Goal: Use online tool/utility: Use online tool/utility

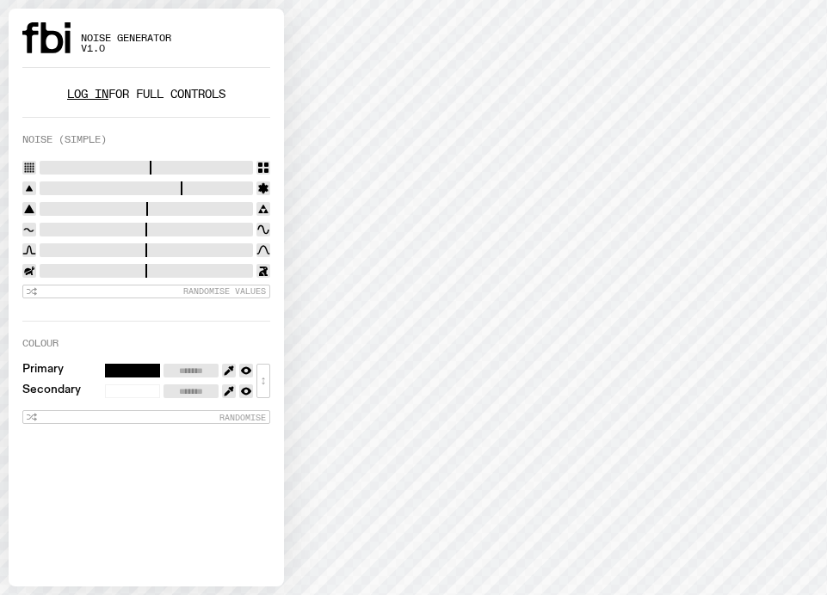
click at [91, 92] on link "Log in" at bounding box center [87, 94] width 41 height 16
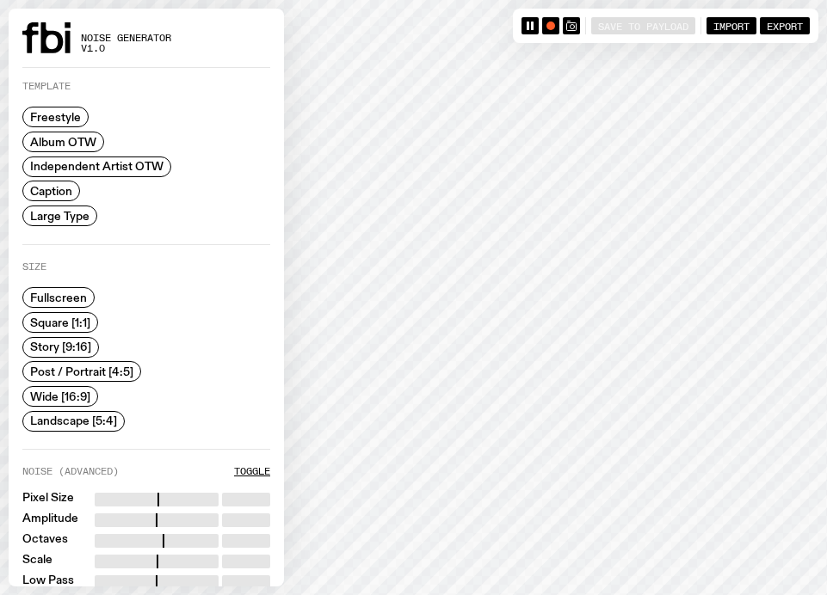
click at [36, 192] on span "Caption" at bounding box center [51, 191] width 42 height 13
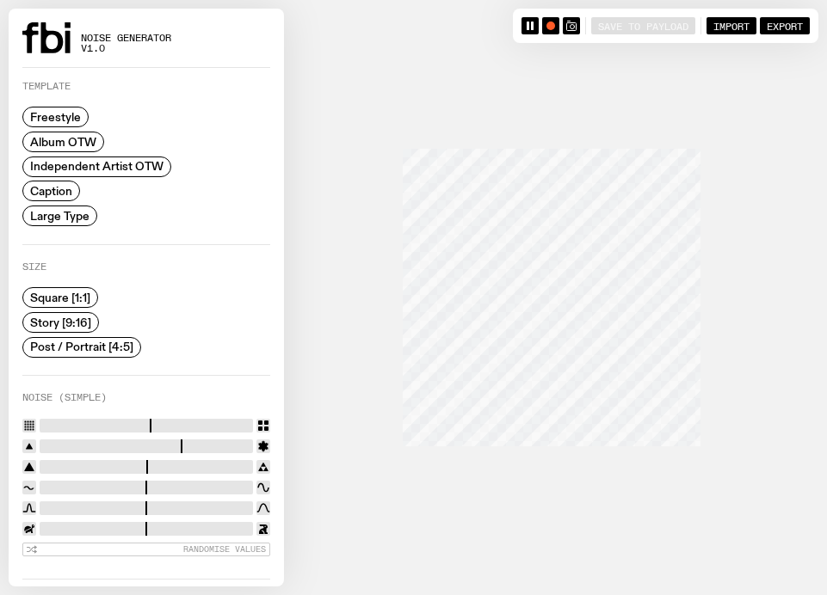
click at [52, 319] on span "Story [9:16]" at bounding box center [60, 322] width 61 height 13
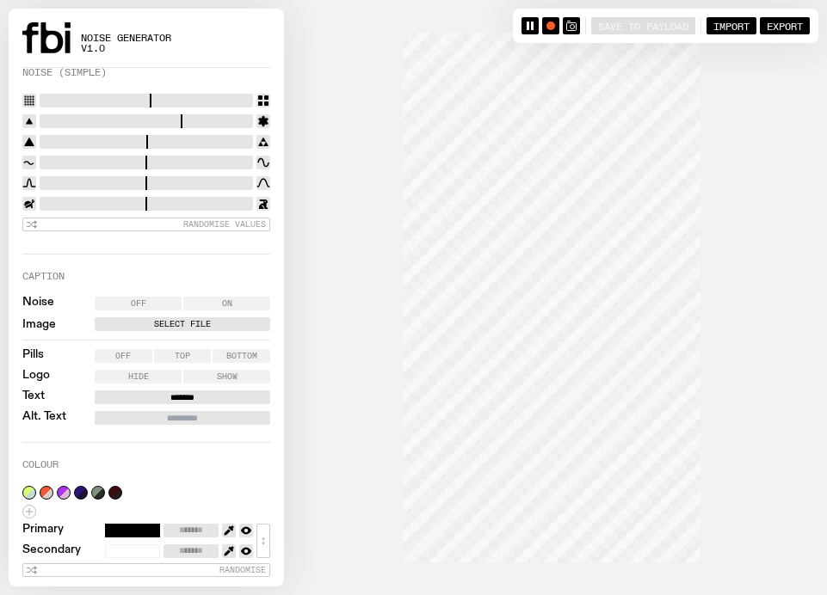
click at [176, 322] on label "Select File" at bounding box center [182, 324] width 169 height 14
click at [0, 0] on input "Select File" at bounding box center [0, 0] width 0 height 0
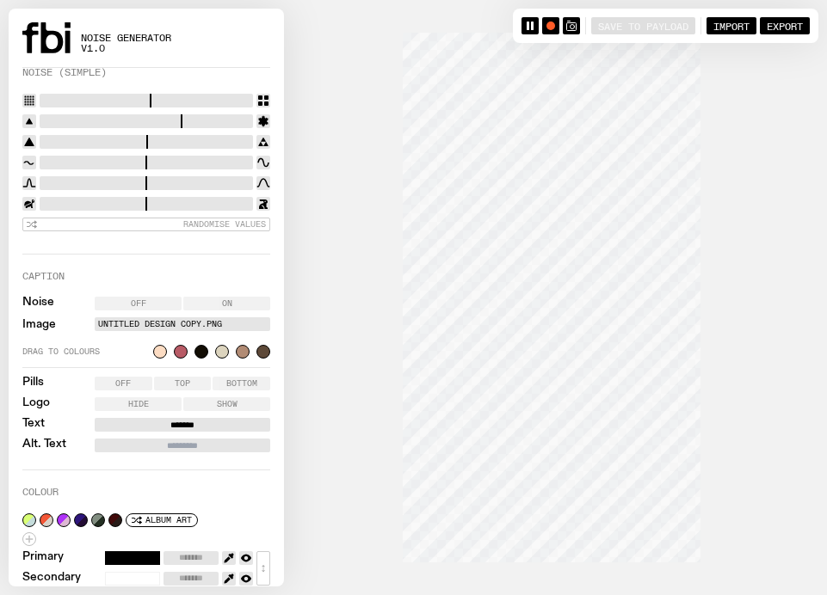
scroll to position [353, 0]
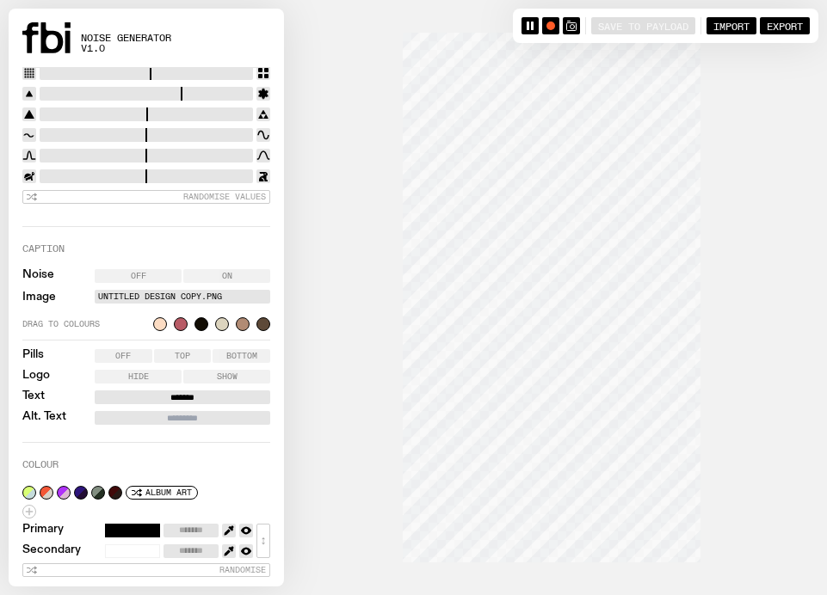
click at [178, 391] on input "*******" at bounding box center [183, 398] width 176 height 14
click at [176, 393] on input "**********" at bounding box center [183, 398] width 176 height 14
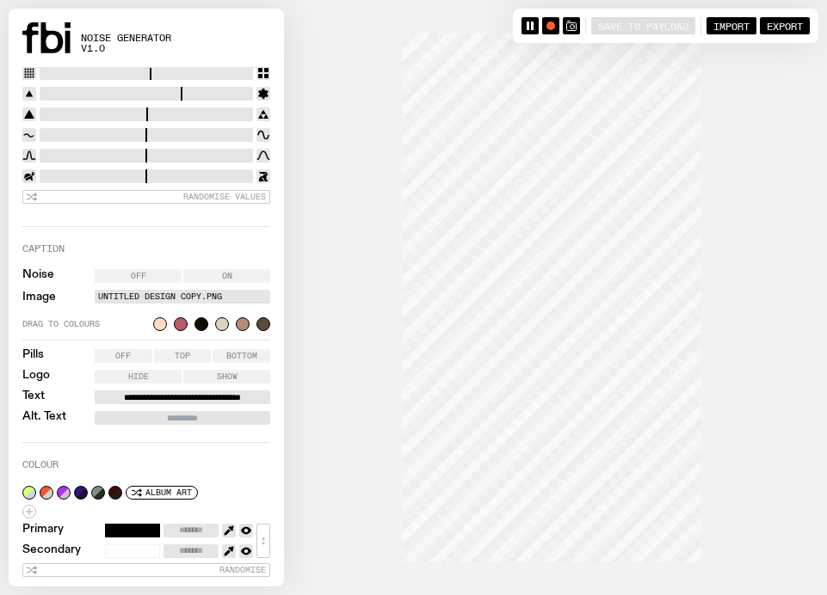
type input "**********"
click at [164, 417] on input "Alt. Text" at bounding box center [183, 418] width 176 height 14
click at [159, 416] on input "**********" at bounding box center [183, 418] width 176 height 14
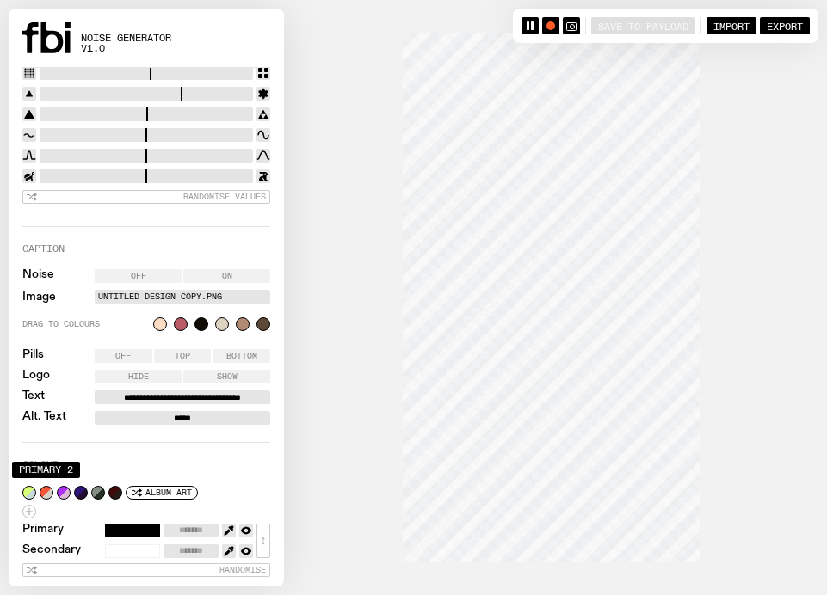
type input "*****"
click at [43, 488] on button "button" at bounding box center [47, 493] width 14 height 14
type input "*******"
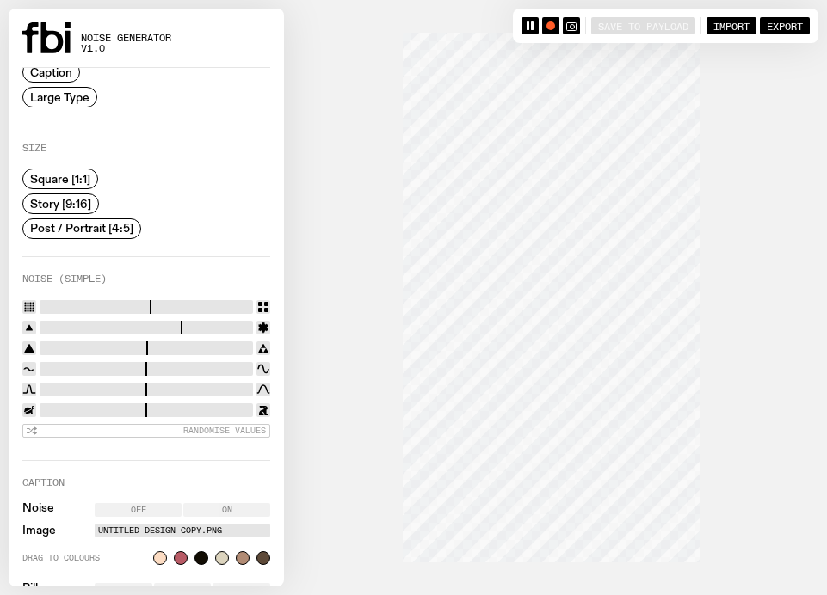
scroll to position [117, 0]
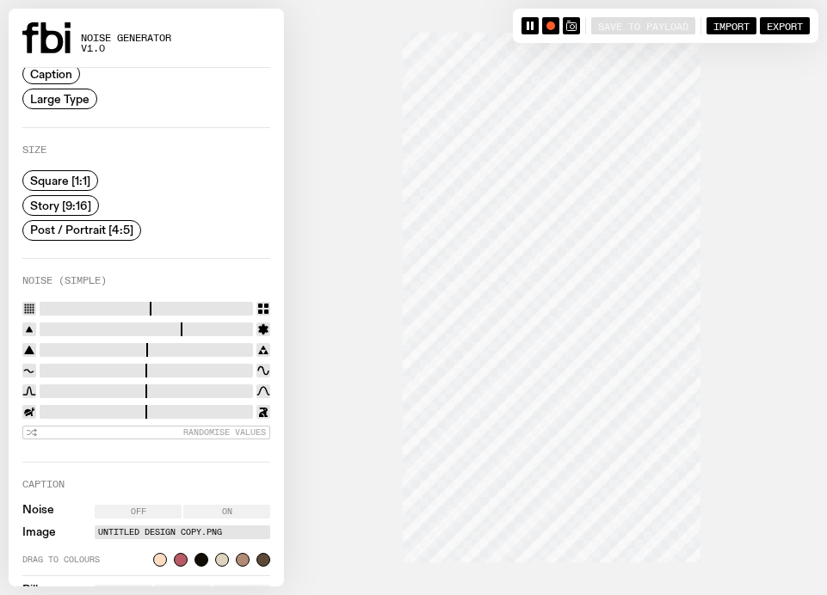
click at [50, 328] on input "range" at bounding box center [146, 330] width 213 height 14
click at [43, 327] on input "range" at bounding box center [146, 330] width 213 height 14
drag, startPoint x: 40, startPoint y: 327, endPoint x: 60, endPoint y: 327, distance: 20.6
click at [60, 327] on input "range" at bounding box center [146, 330] width 213 height 14
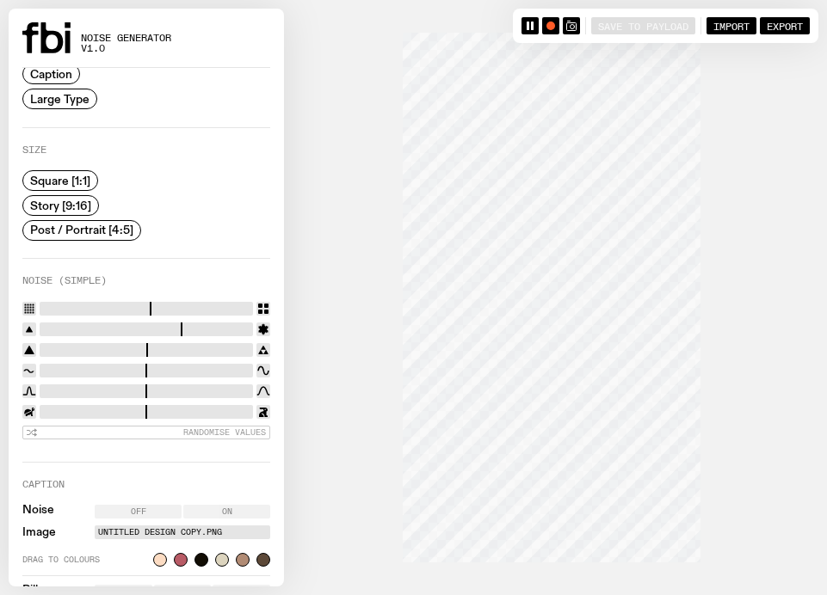
drag, startPoint x: 39, startPoint y: 324, endPoint x: 71, endPoint y: 324, distance: 32.7
click at [71, 324] on div at bounding box center [146, 330] width 248 height 14
click at [265, 325] on icon at bounding box center [262, 329] width 9 height 11
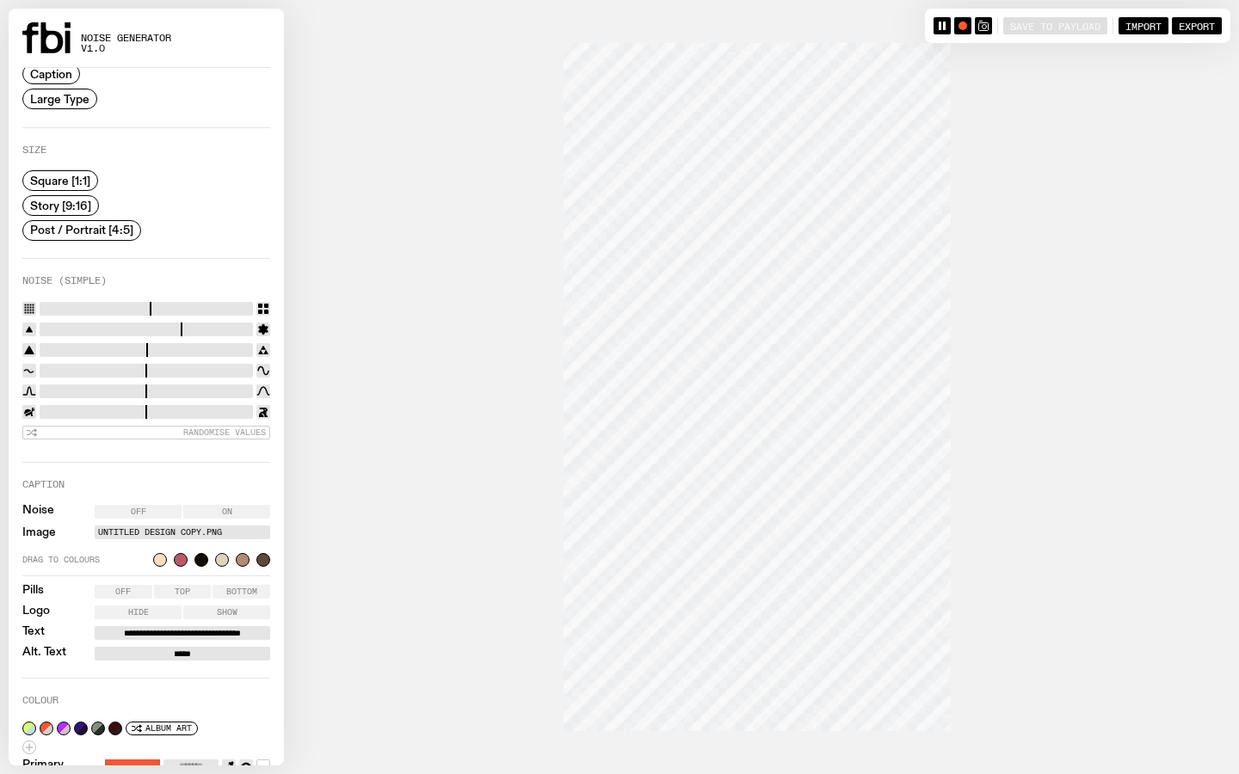
click at [52, 329] on input "range" at bounding box center [146, 330] width 213 height 14
click at [43, 329] on input "range" at bounding box center [146, 330] width 213 height 14
click at [53, 323] on input "range" at bounding box center [146, 330] width 213 height 14
click at [41, 324] on input "range" at bounding box center [146, 330] width 213 height 14
click at [50, 324] on input "range" at bounding box center [146, 330] width 213 height 14
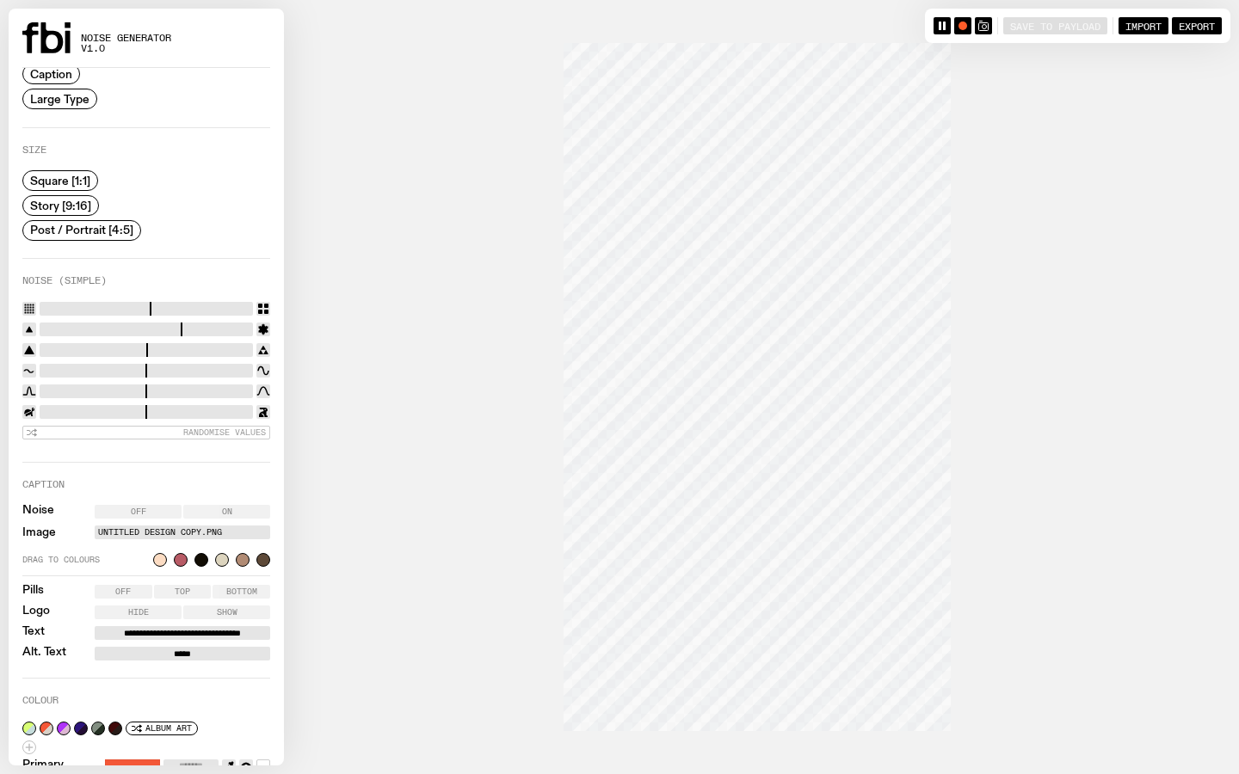
click at [67, 324] on input "range" at bounding box center [146, 330] width 213 height 14
type input "*"
click at [103, 324] on input "range" at bounding box center [146, 330] width 213 height 14
click at [60, 348] on input "range" at bounding box center [146, 350] width 213 height 14
click at [77, 345] on input "range" at bounding box center [146, 350] width 213 height 14
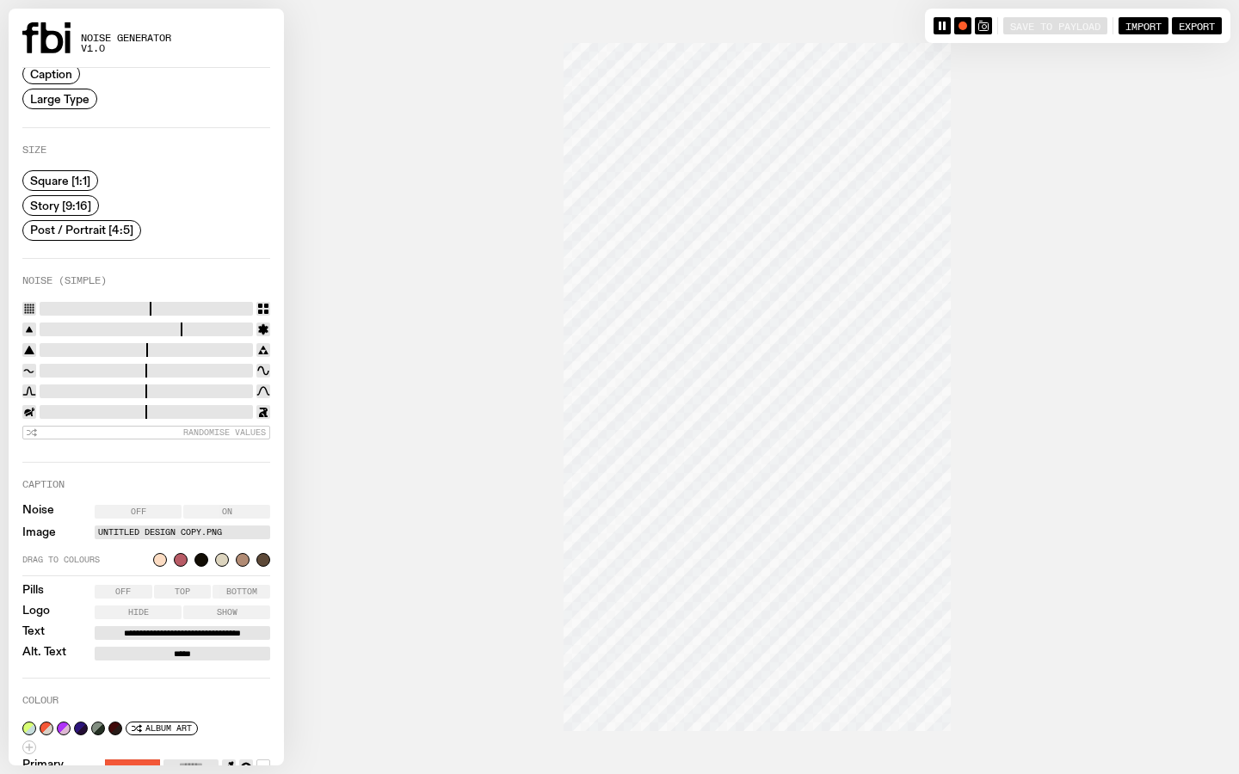
click at [91, 345] on input "range" at bounding box center [146, 350] width 213 height 14
click at [112, 344] on input "range" at bounding box center [146, 350] width 213 height 14
click at [136, 344] on input "range" at bounding box center [146, 350] width 213 height 14
type input "****"
click at [168, 343] on input "range" at bounding box center [146, 350] width 213 height 14
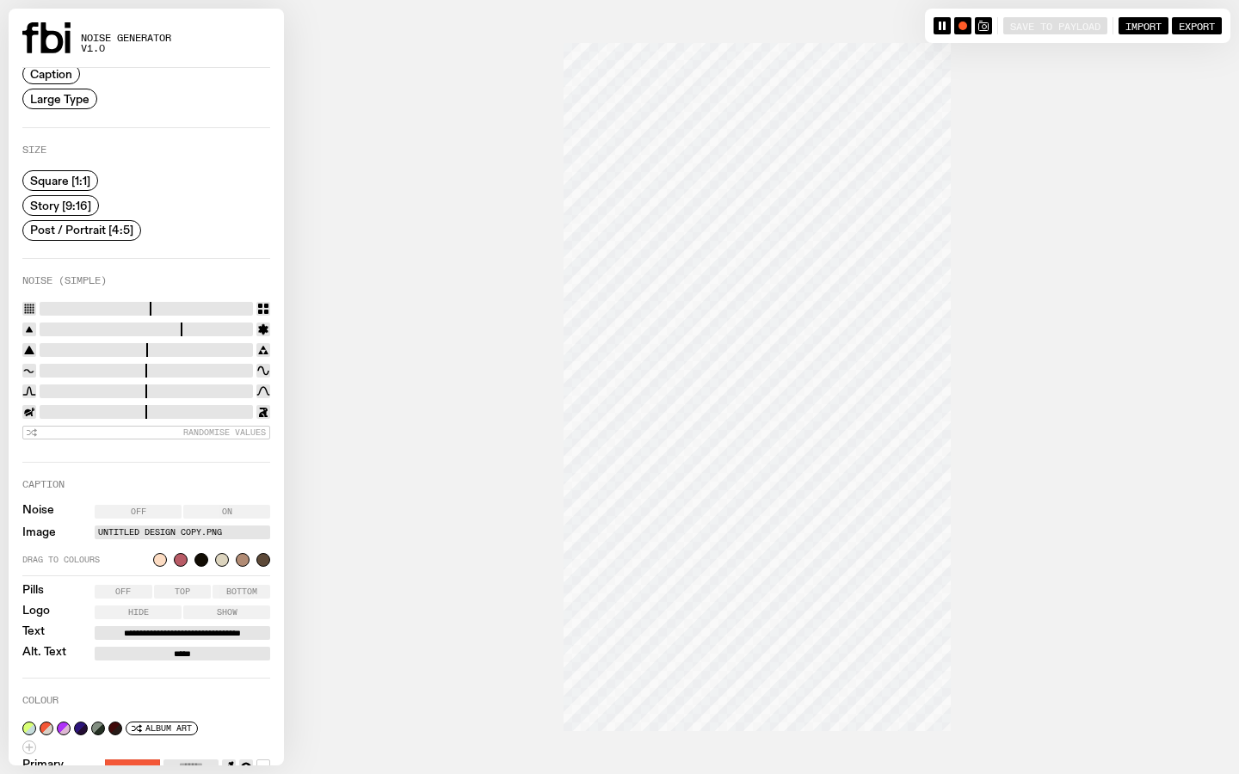
click at [120, 327] on input "range" at bounding box center [146, 330] width 213 height 14
click at [118, 323] on input "range" at bounding box center [146, 330] width 213 height 14
click at [108, 327] on input "range" at bounding box center [146, 330] width 213 height 14
click at [124, 327] on input "range" at bounding box center [146, 330] width 213 height 14
click at [132, 325] on input "range" at bounding box center [146, 330] width 213 height 14
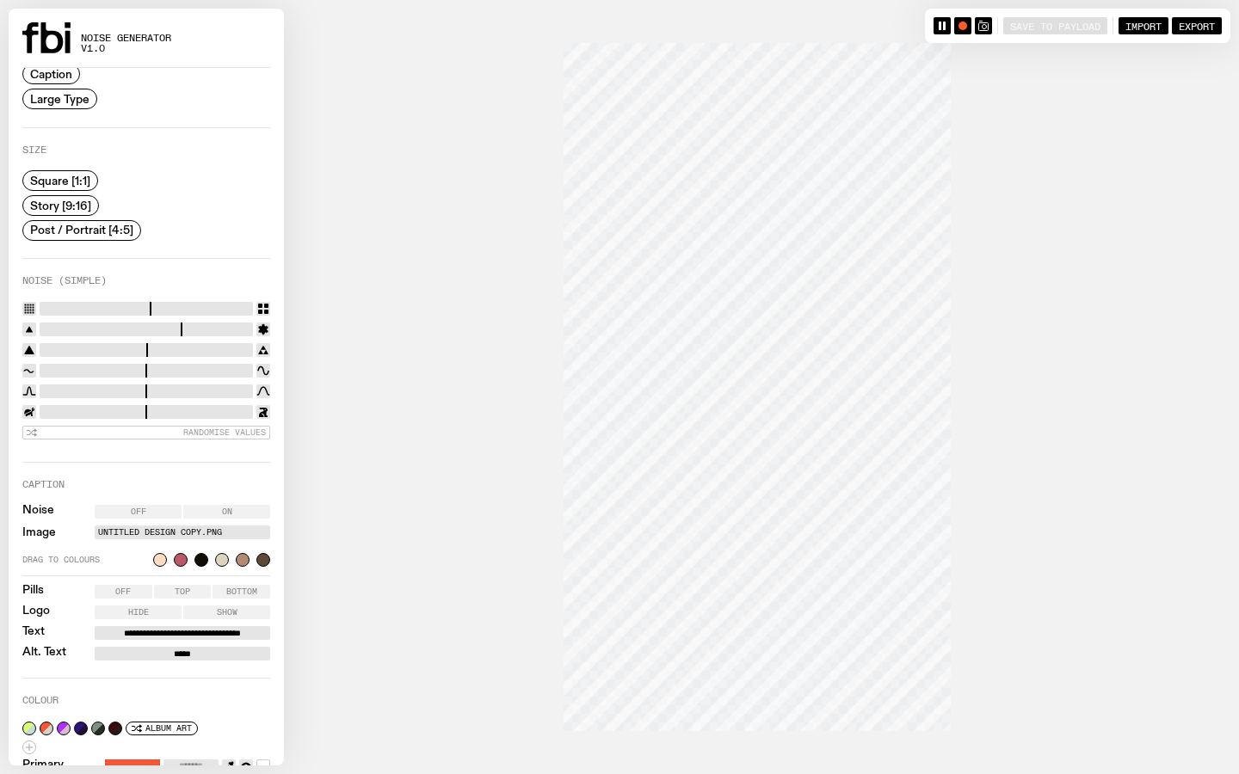
click at [169, 306] on input "range" at bounding box center [146, 309] width 213 height 14
click at [153, 305] on input "range" at bounding box center [146, 309] width 213 height 14
click at [138, 305] on input "range" at bounding box center [146, 309] width 213 height 14
type input "**"
click at [120, 305] on input "range" at bounding box center [146, 309] width 213 height 14
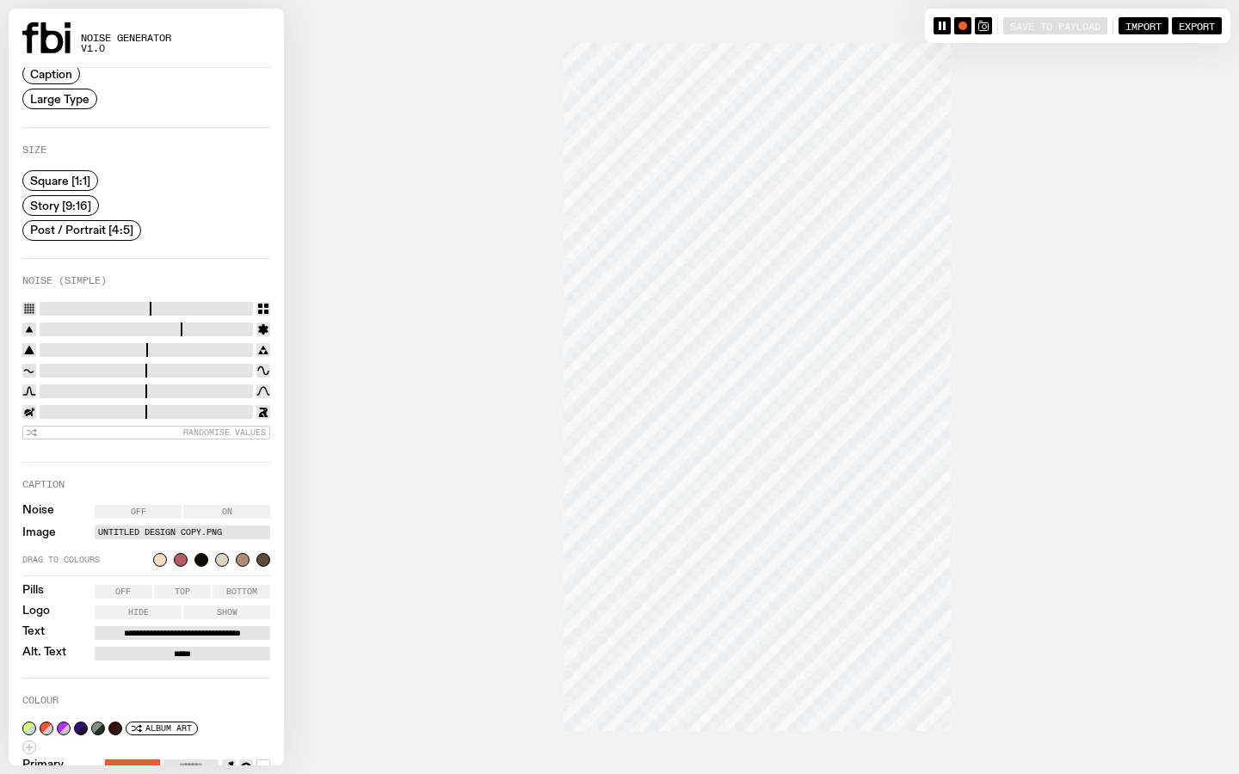
click at [121, 330] on input "range" at bounding box center [146, 330] width 213 height 14
click at [111, 327] on input "range" at bounding box center [146, 330] width 213 height 14
click at [118, 327] on input "range" at bounding box center [146, 330] width 213 height 14
click at [138, 327] on input "range" at bounding box center [146, 330] width 213 height 14
click at [116, 325] on input "range" at bounding box center [146, 330] width 213 height 14
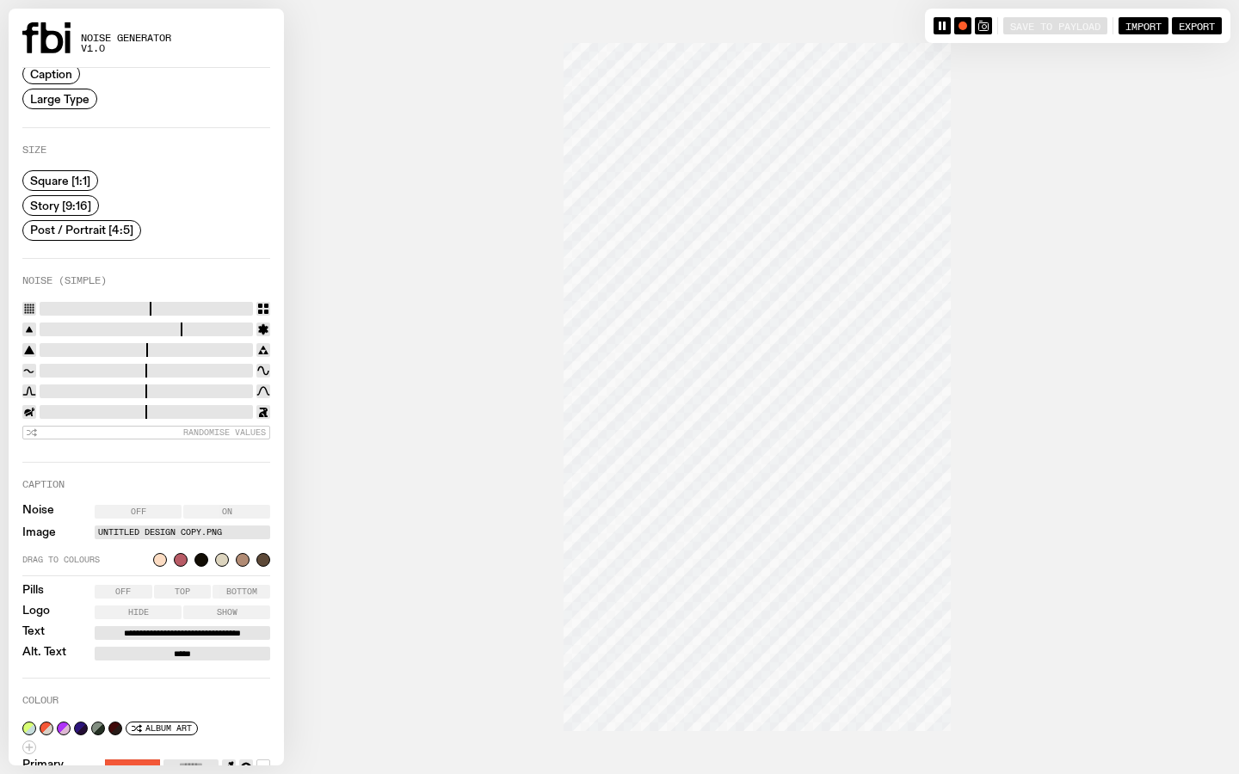
click at [146, 350] on input "range" at bounding box center [146, 350] width 213 height 14
click at [174, 348] on input "range" at bounding box center [146, 350] width 213 height 14
click at [201, 348] on input "range" at bounding box center [146, 350] width 213 height 14
click at [223, 348] on input "range" at bounding box center [146, 350] width 213 height 14
type input "***"
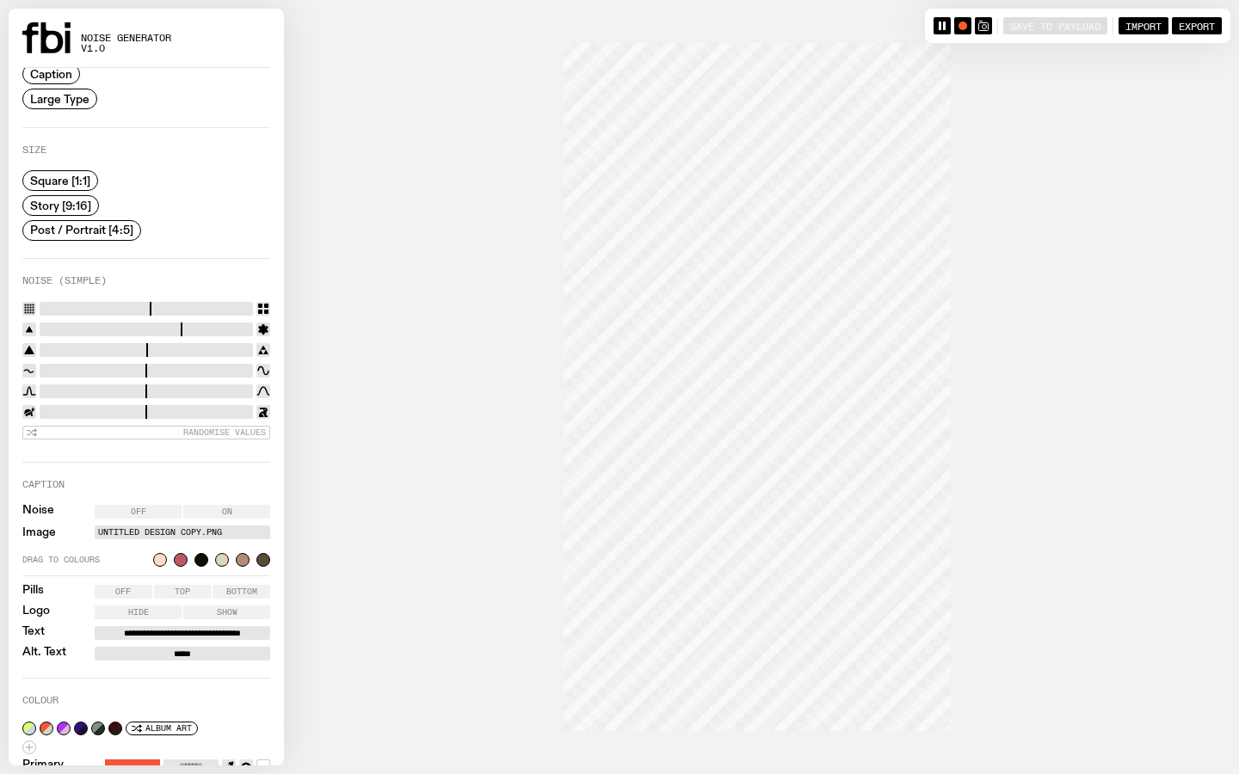
click at [168, 350] on input "range" at bounding box center [146, 350] width 213 height 14
click at [118, 328] on input "range" at bounding box center [146, 330] width 213 height 14
click at [122, 327] on input "range" at bounding box center [146, 330] width 213 height 14
type input "*"
click at [160, 324] on input "range" at bounding box center [146, 330] width 213 height 14
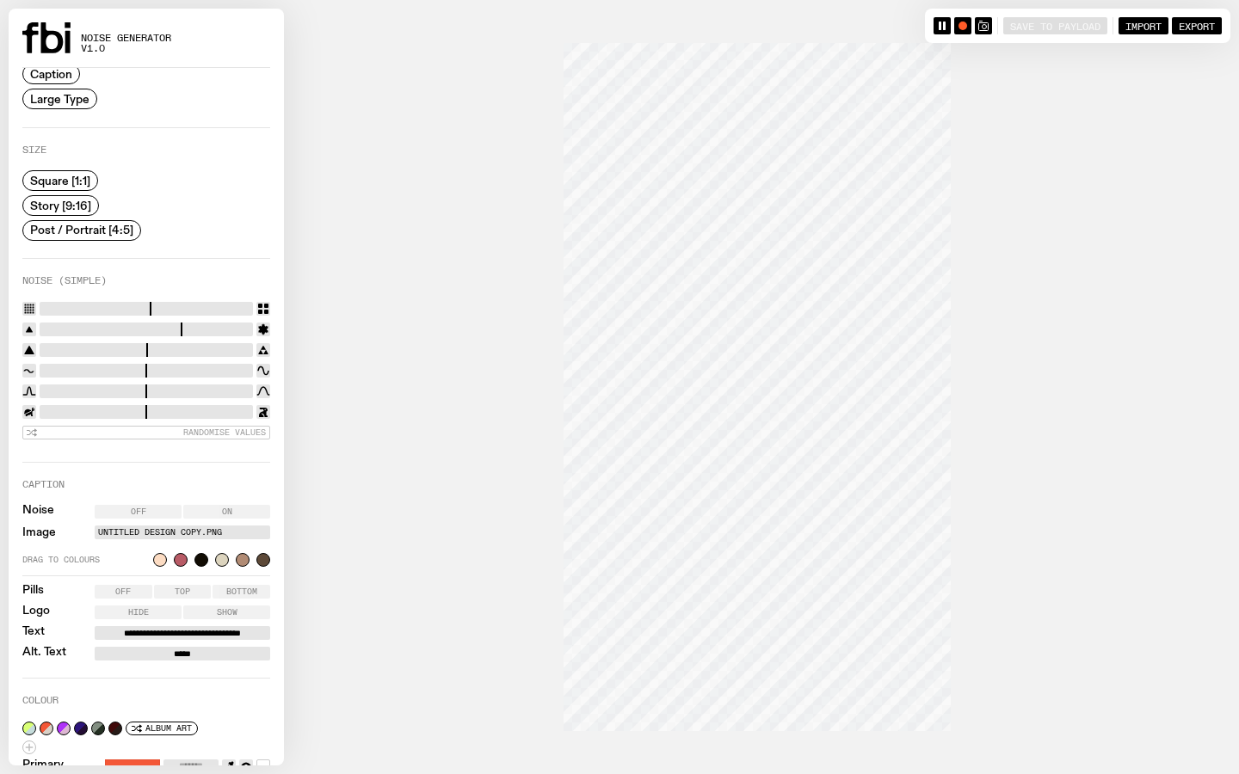
click at [826, 26] on div "button" at bounding box center [962, 26] width 9 height 9
click at [826, 27] on rect "button" at bounding box center [962, 25] width 7 height 7
